Goal: Information Seeking & Learning: Find specific page/section

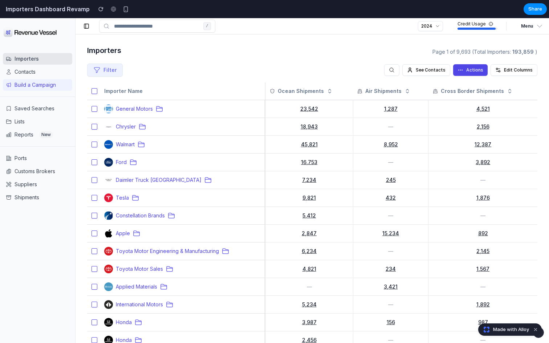
click at [499, 332] on span "Made with Alloy" at bounding box center [511, 329] width 36 height 7
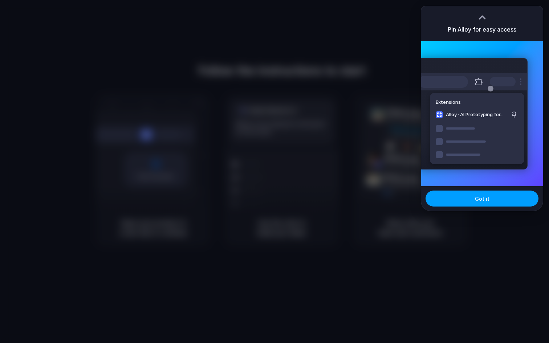
click at [487, 199] on span "Got it" at bounding box center [482, 199] width 15 height 8
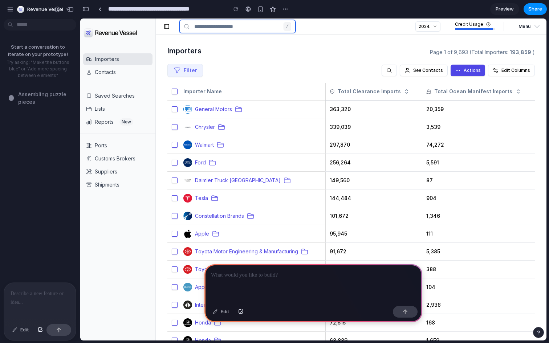
click at [212, 30] on input at bounding box center [237, 26] width 116 height 13
click at [235, 44] on main "Importers Page 1 of 9,693 (Total Importers: 193,859 ) Filter See Contacts Actio…" at bounding box center [351, 263] width 391 height 457
click at [55, 298] on div at bounding box center [40, 302] width 72 height 39
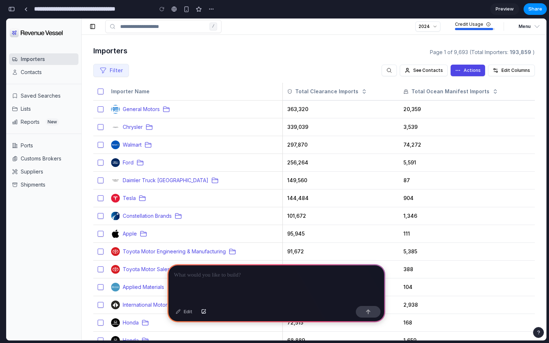
click at [294, 269] on div at bounding box center [276, 283] width 218 height 39
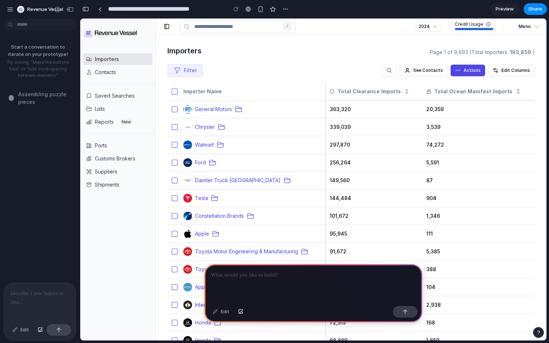
click at [287, 284] on div at bounding box center [314, 283] width 218 height 39
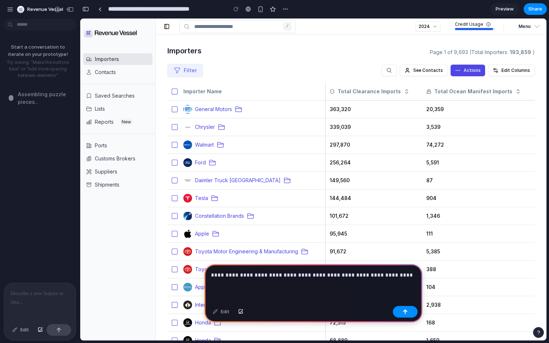
click at [257, 275] on p "**********" at bounding box center [313, 275] width 205 height 9
click at [415, 278] on p "**********" at bounding box center [313, 275] width 205 height 9
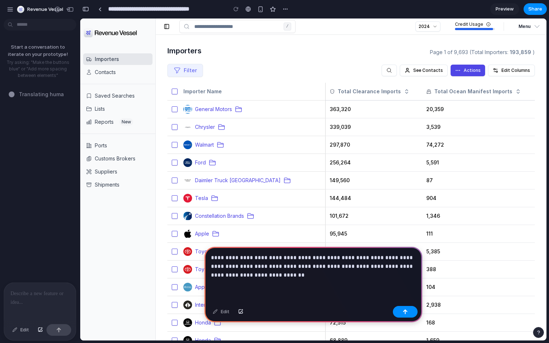
click at [395, 264] on p "**********" at bounding box center [313, 267] width 205 height 26
click at [352, 274] on p "**********" at bounding box center [313, 267] width 205 height 26
click at [317, 273] on p "**********" at bounding box center [313, 267] width 205 height 26
click at [381, 299] on div "**********" at bounding box center [314, 275] width 218 height 56
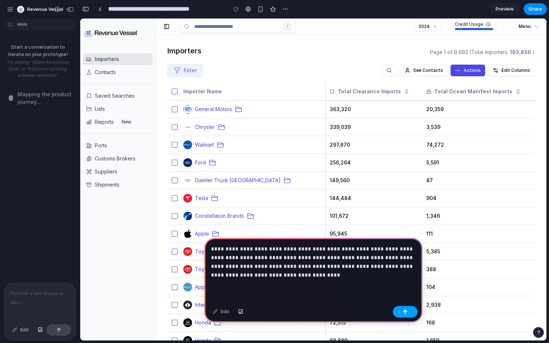
click at [408, 312] on button "button" at bounding box center [405, 312] width 25 height 12
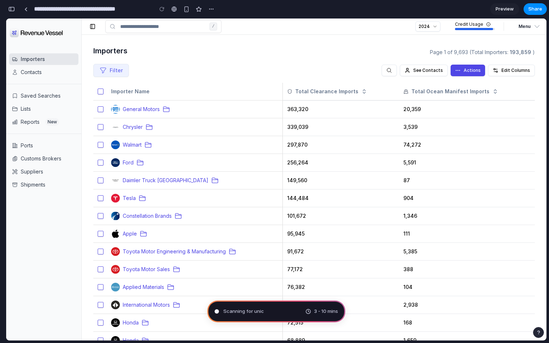
click at [262, 313] on div "Scanning for unic 3 - 10 mins" at bounding box center [276, 312] width 138 height 22
type input "**********"
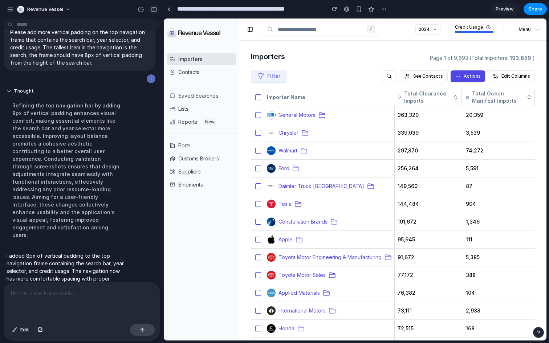
click at [154, 11] on div "button" at bounding box center [154, 9] width 7 height 5
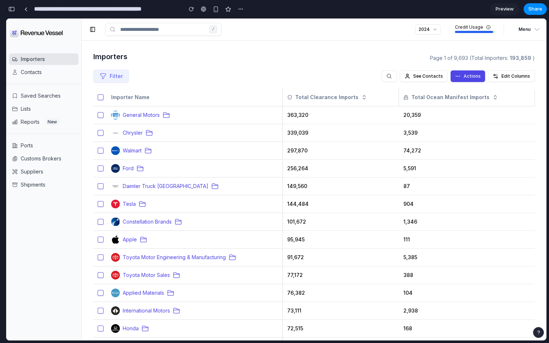
scroll to position [303, 0]
click at [267, 64] on div "Filter See Contacts Actions Edit Columns" at bounding box center [314, 76] width 442 height 25
click at [175, 16] on div "**********" at bounding box center [126, 9] width 240 height 16
click at [175, 29] on input at bounding box center [163, 29] width 116 height 13
click at [216, 70] on div "Filter See Contacts Actions Edit Columns" at bounding box center [314, 76] width 442 height 25
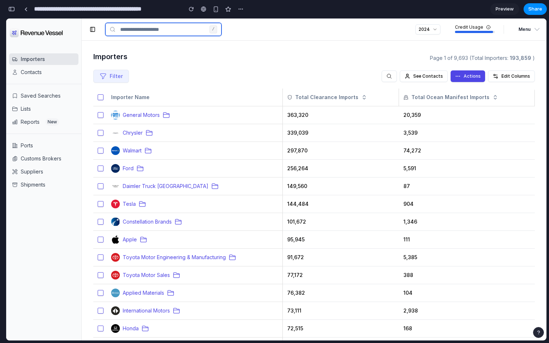
click at [142, 27] on input at bounding box center [163, 29] width 116 height 13
type input "*****"
click at [140, 25] on input "*****" at bounding box center [163, 29] width 116 height 13
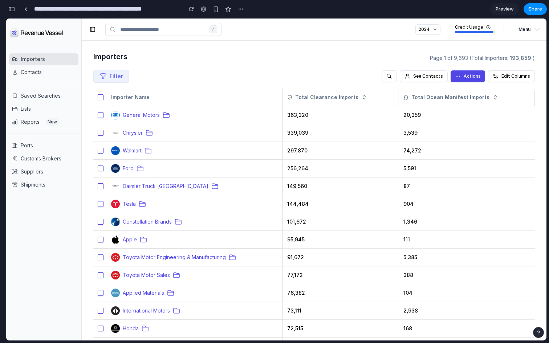
click at [167, 51] on main "Importers Page 1 of 9,693 (Total Importers: 193,859 ) Filter See Contacts Actio…" at bounding box center [314, 269] width 465 height 457
click at [171, 29] on input at bounding box center [163, 29] width 116 height 13
click at [192, 76] on div "Filter See Contacts Actions Edit Columns" at bounding box center [314, 76] width 442 height 25
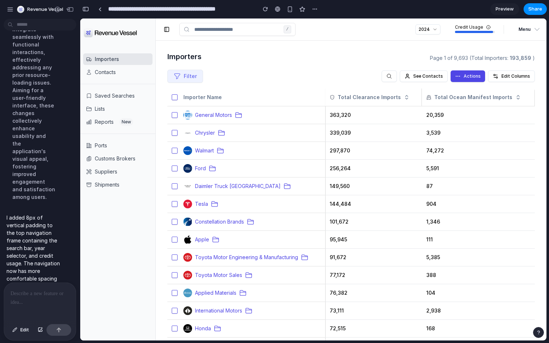
scroll to position [378, 0]
click at [5, 11] on div at bounding box center [3, 171] width 7 height 343
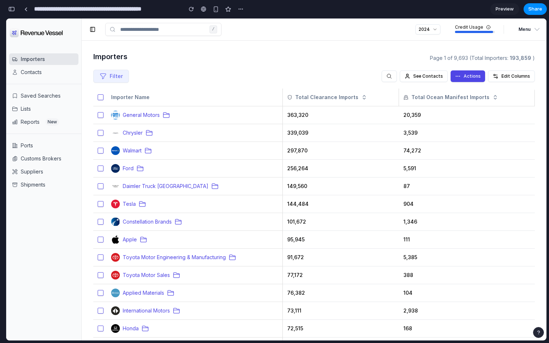
click at [17, 9] on button "button" at bounding box center [12, 9] width 12 height 12
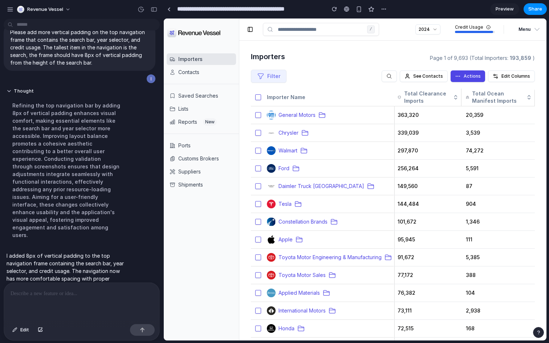
click at [79, 298] on div at bounding box center [81, 302] width 155 height 39
click at [39, 295] on p at bounding box center [82, 294] width 142 height 9
click at [38, 330] on div "button" at bounding box center [40, 330] width 5 height 4
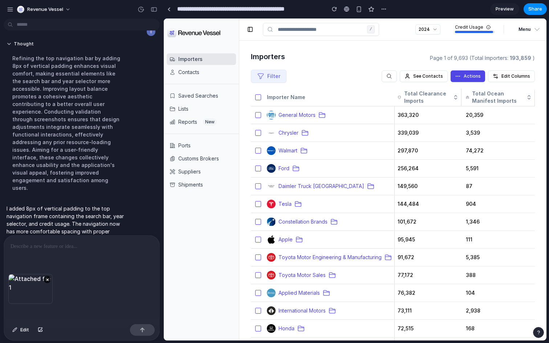
click at [72, 252] on div at bounding box center [81, 255] width 155 height 39
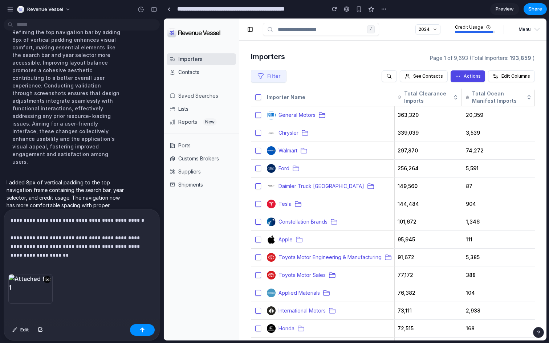
scroll to position [102, 0]
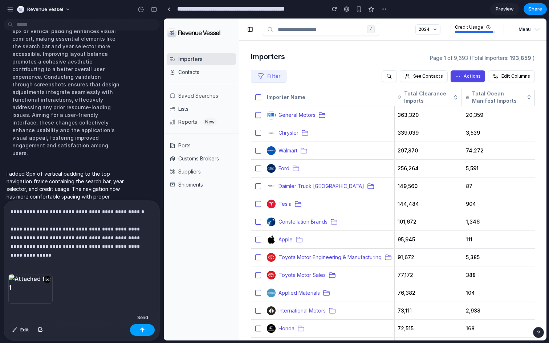
click at [138, 329] on button "button" at bounding box center [142, 330] width 25 height 12
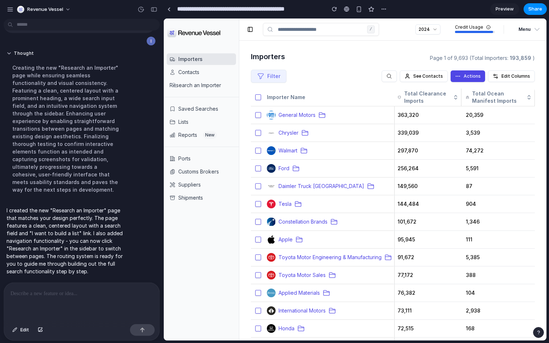
scroll to position [0, 0]
click at [154, 12] on button "button" at bounding box center [154, 10] width 12 height 12
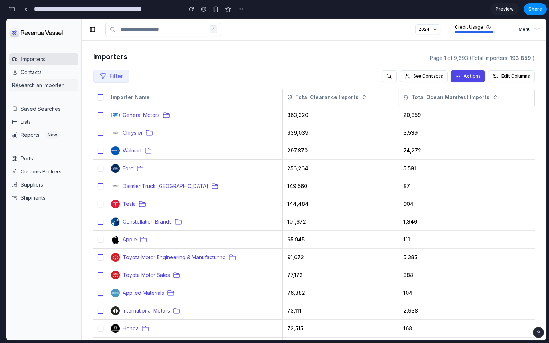
click at [44, 84] on link "Research an Importer" at bounding box center [43, 86] width 69 height 12
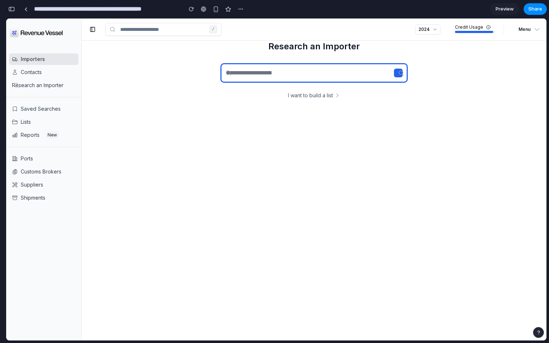
click at [267, 73] on input "text" at bounding box center [314, 73] width 186 height 18
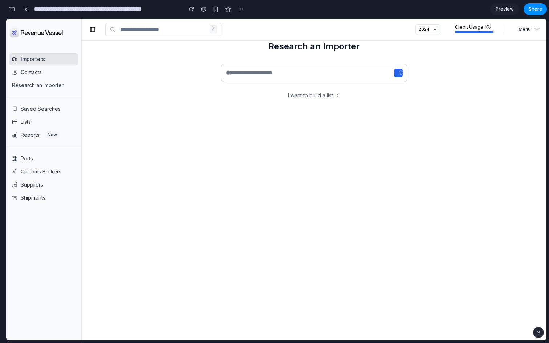
click at [232, 124] on main "/ 2024 Credit Usage Menu Research an Importer I want to build a list" at bounding box center [314, 180] width 465 height 322
click at [299, 96] on link "I want to build a list" at bounding box center [314, 95] width 52 height 7
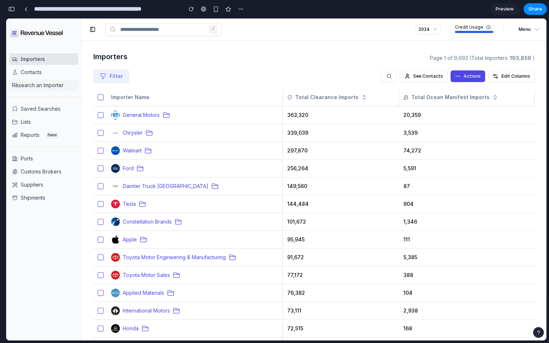
click at [53, 82] on link "Research an Importer" at bounding box center [43, 86] width 69 height 12
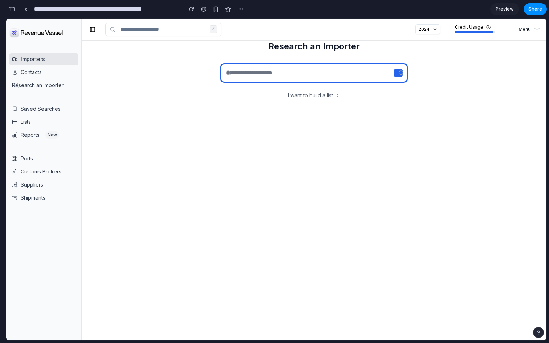
click at [256, 80] on input "text" at bounding box center [314, 73] width 186 height 18
type input "*"
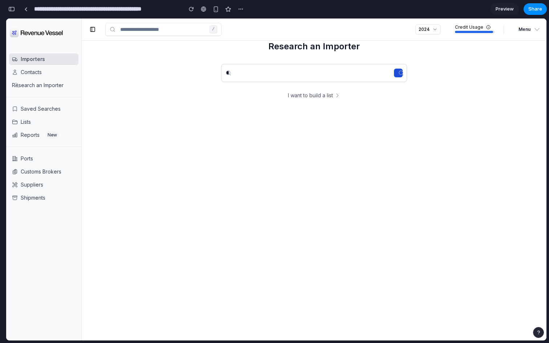
click at [399, 71] on icon at bounding box center [401, 73] width 6 height 6
click at [400, 69] on div at bounding box center [398, 73] width 9 height 9
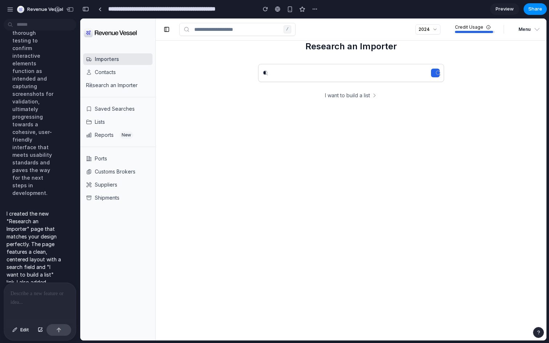
scroll to position [734, 0]
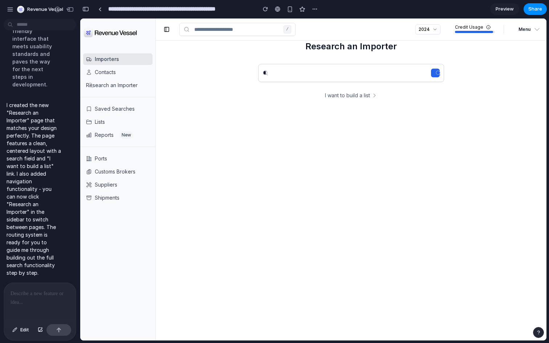
click at [53, 303] on div at bounding box center [40, 302] width 72 height 39
click at [38, 283] on div at bounding box center [40, 302] width 72 height 39
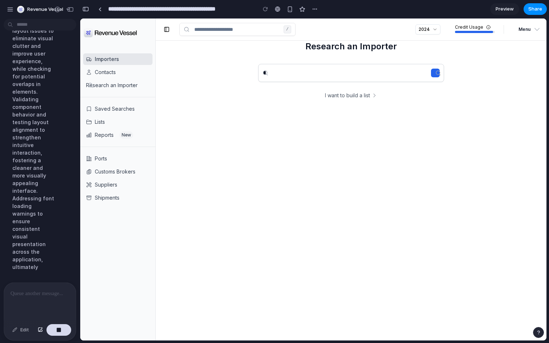
scroll to position [801, 0]
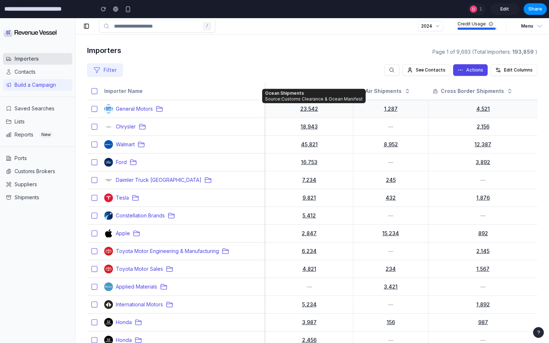
click at [308, 110] on span "23,542" at bounding box center [309, 109] width 18 height 6
click at [316, 109] on span "23,542" at bounding box center [309, 109] width 18 height 6
click at [123, 112] on span "General Motors" at bounding box center [134, 108] width 37 height 7
click at [126, 105] on div "General Motors" at bounding box center [182, 109] width 157 height 9
click at [132, 105] on span "General Motors" at bounding box center [134, 108] width 37 height 7
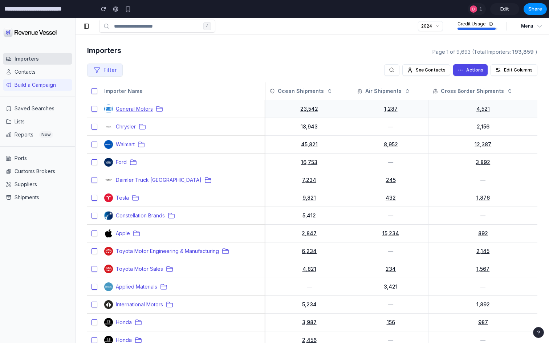
click at [134, 107] on span "General Motors" at bounding box center [134, 108] width 37 height 7
click at [159, 109] on icon at bounding box center [159, 108] width 7 height 7
click at [136, 108] on span "General Motors" at bounding box center [134, 108] width 37 height 7
click at [105, 66] on button "Filter" at bounding box center [105, 70] width 36 height 13
click at [108, 68] on button "Filter" at bounding box center [105, 70] width 36 height 13
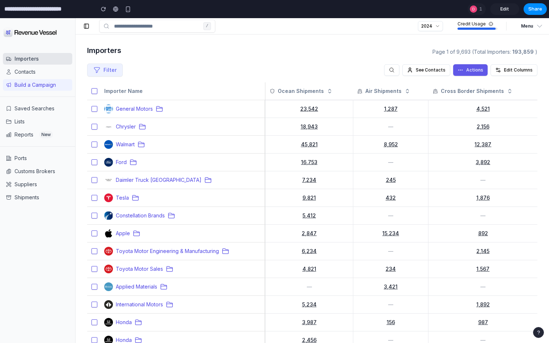
click at [439, 70] on span "Actions" at bounding box center [474, 70] width 17 height 6
click at [397, 74] on button at bounding box center [391, 70] width 15 height 12
click at [395, 71] on icon at bounding box center [392, 70] width 6 height 6
click at [439, 69] on icon "button" at bounding box center [498, 70] width 6 height 6
click at [439, 28] on span "Menu" at bounding box center [527, 26] width 12 height 9
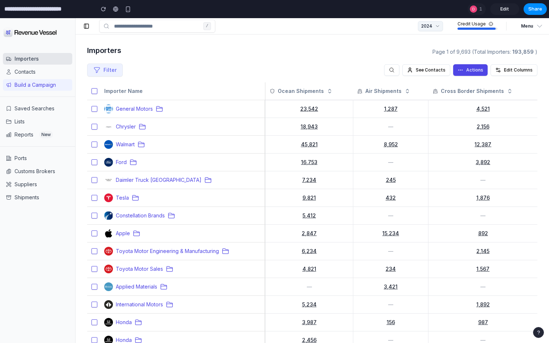
click at [434, 27] on button "2024" at bounding box center [430, 26] width 25 height 10
click at [439, 11] on span "1" at bounding box center [481, 8] width 5 height 7
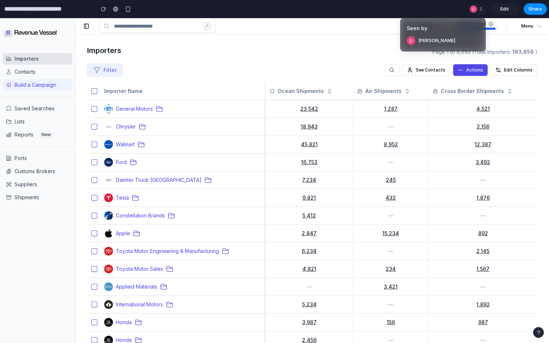
click at [439, 8] on div "Seen by Danny Keller" at bounding box center [274, 171] width 549 height 343
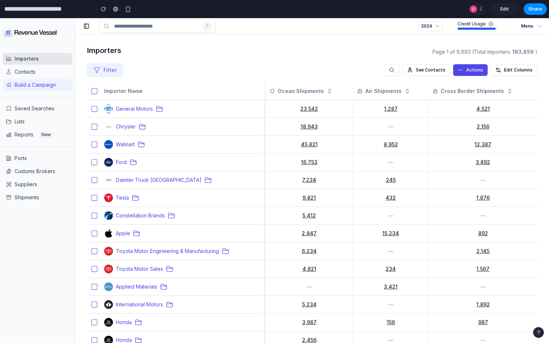
click at [404, 70] on div "See Contacts Actions Edit Columns" at bounding box center [460, 70] width 153 height 12
